Goal: Transaction & Acquisition: Purchase product/service

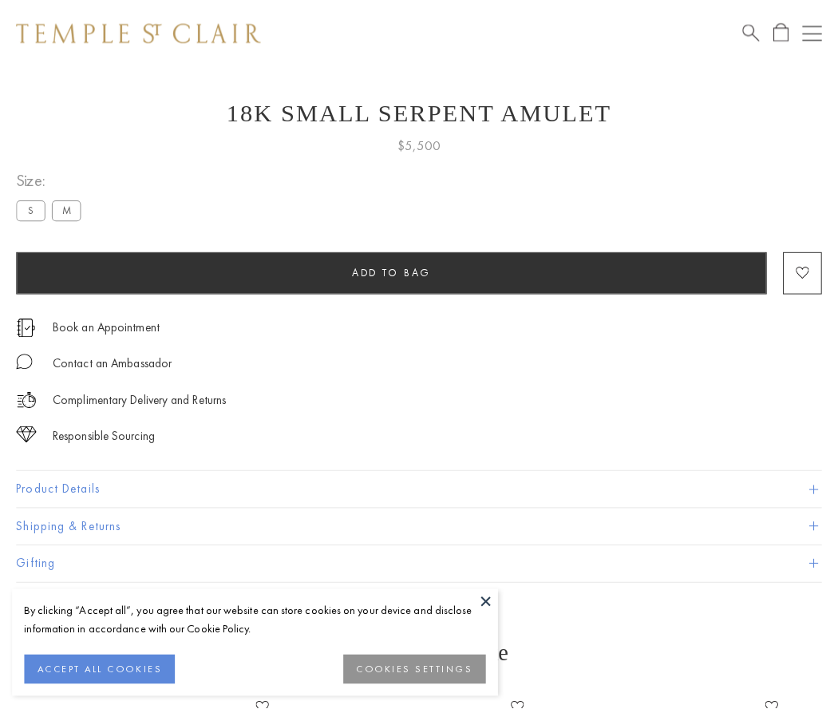
scroll to position [60, 0]
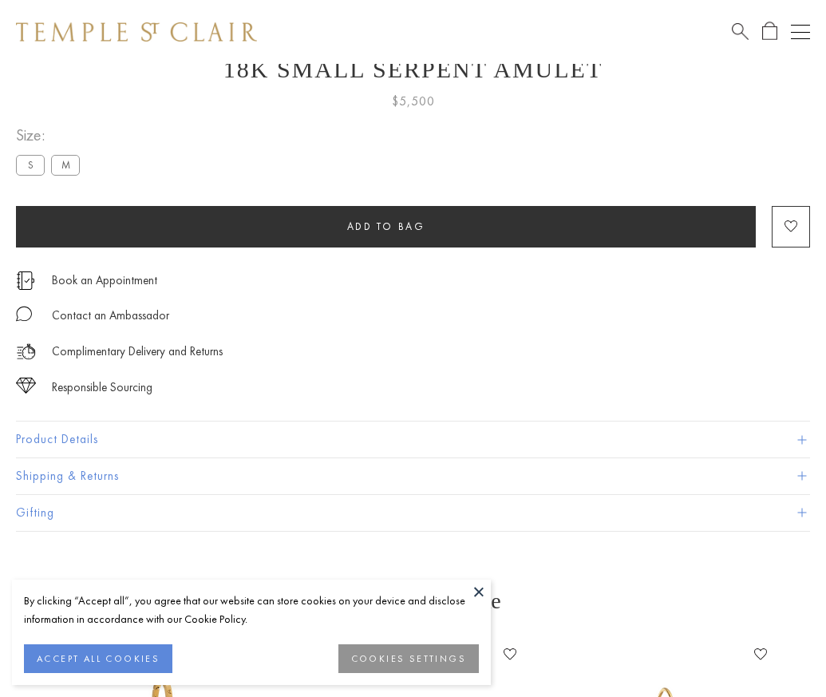
click at [385, 226] on span "Add to bag" at bounding box center [386, 226] width 78 height 14
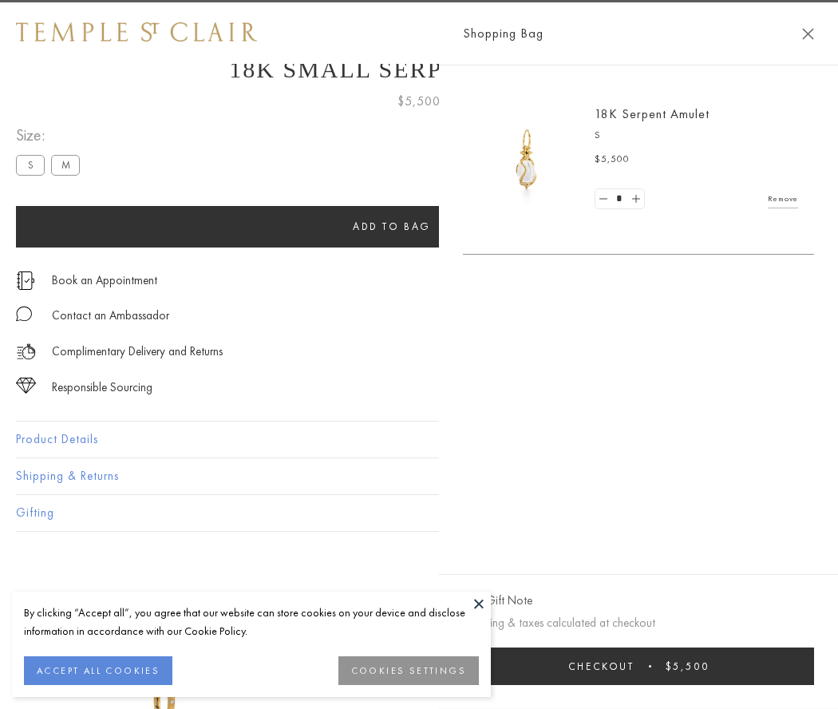
click at [642, 665] on button "Checkout $5,500" at bounding box center [638, 666] width 351 height 38
